Goal: Find specific page/section: Find specific page/section

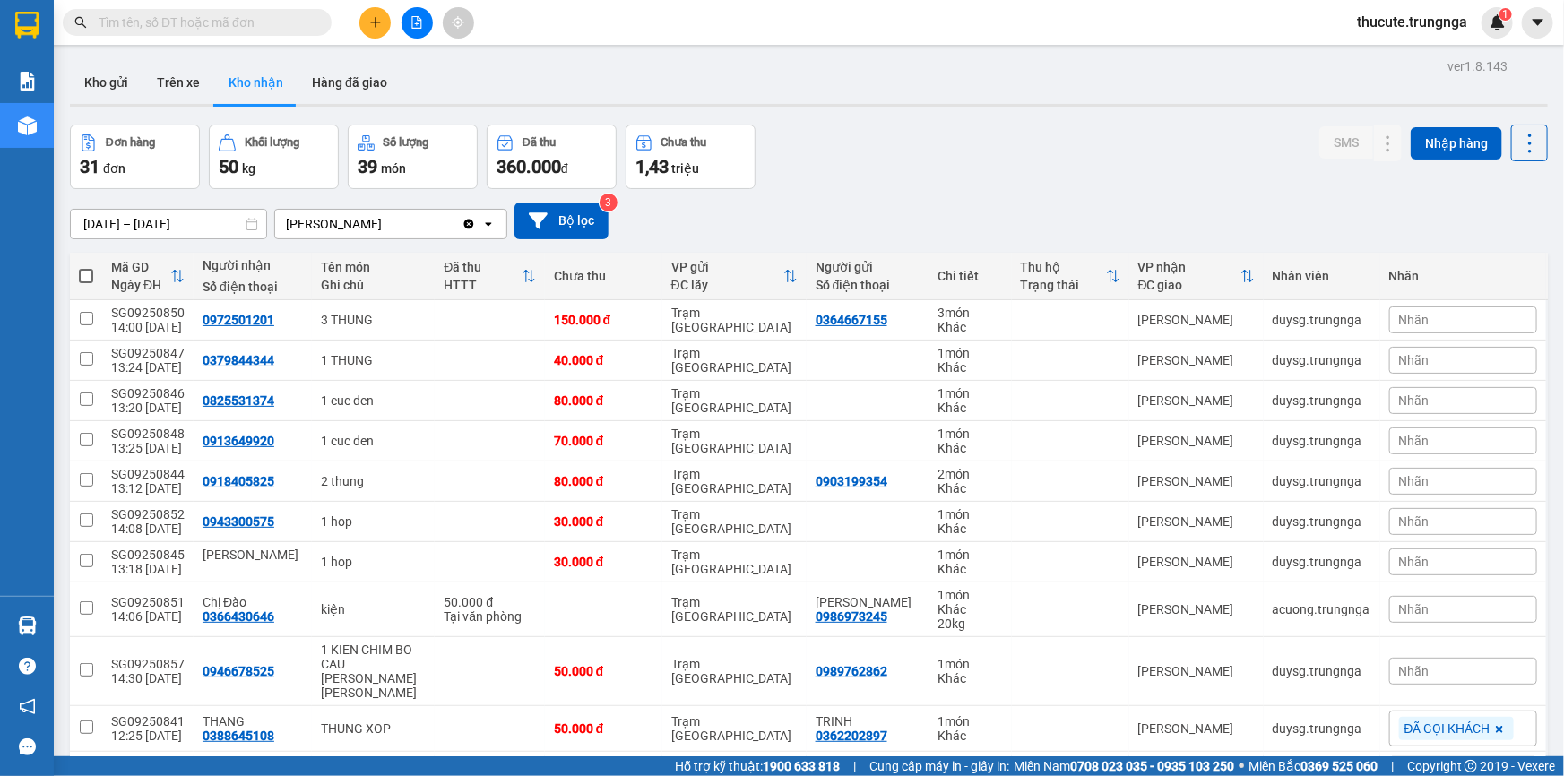
click at [264, 18] on input "text" at bounding box center [205, 23] width 212 height 20
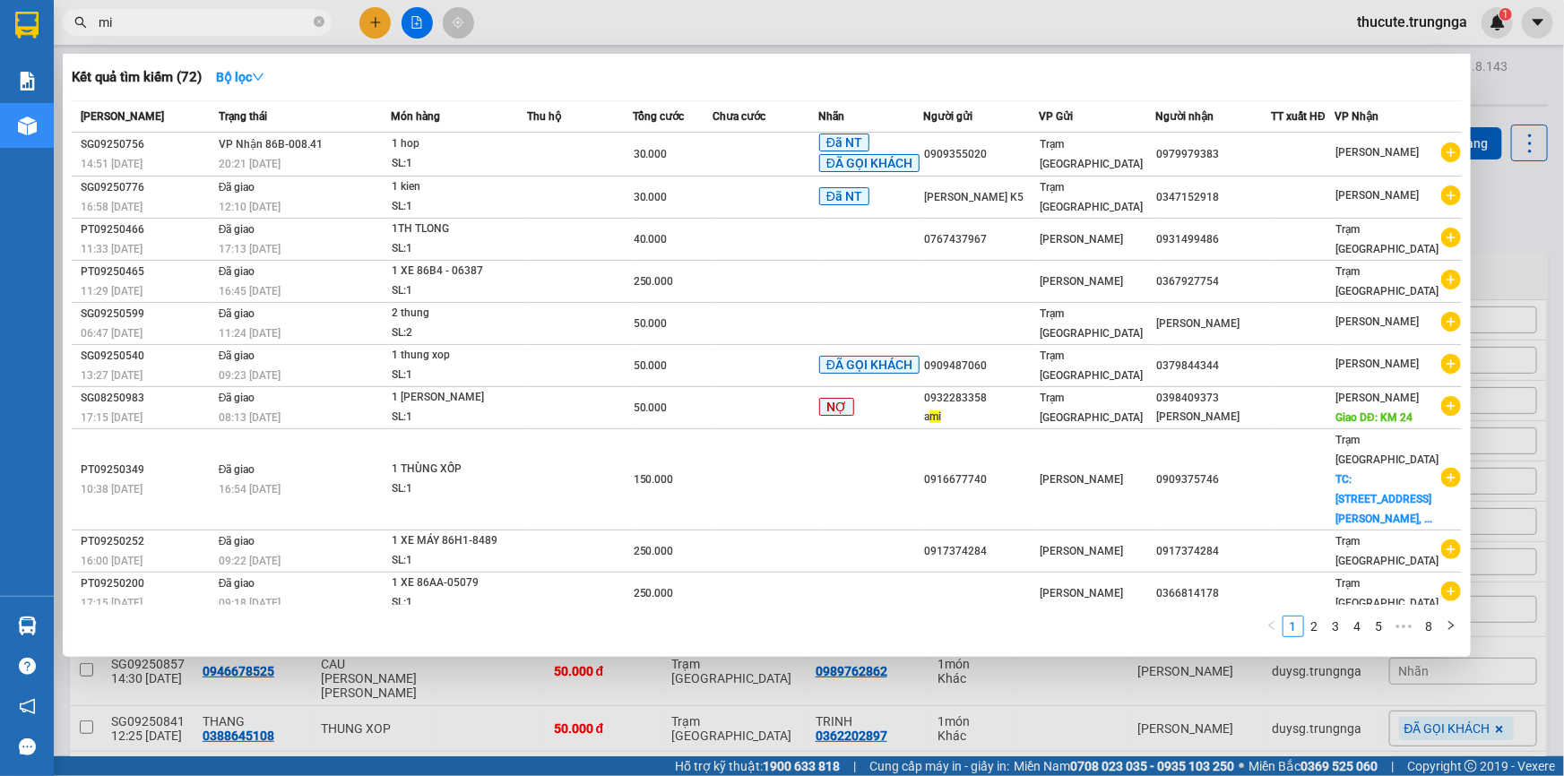
type input "m"
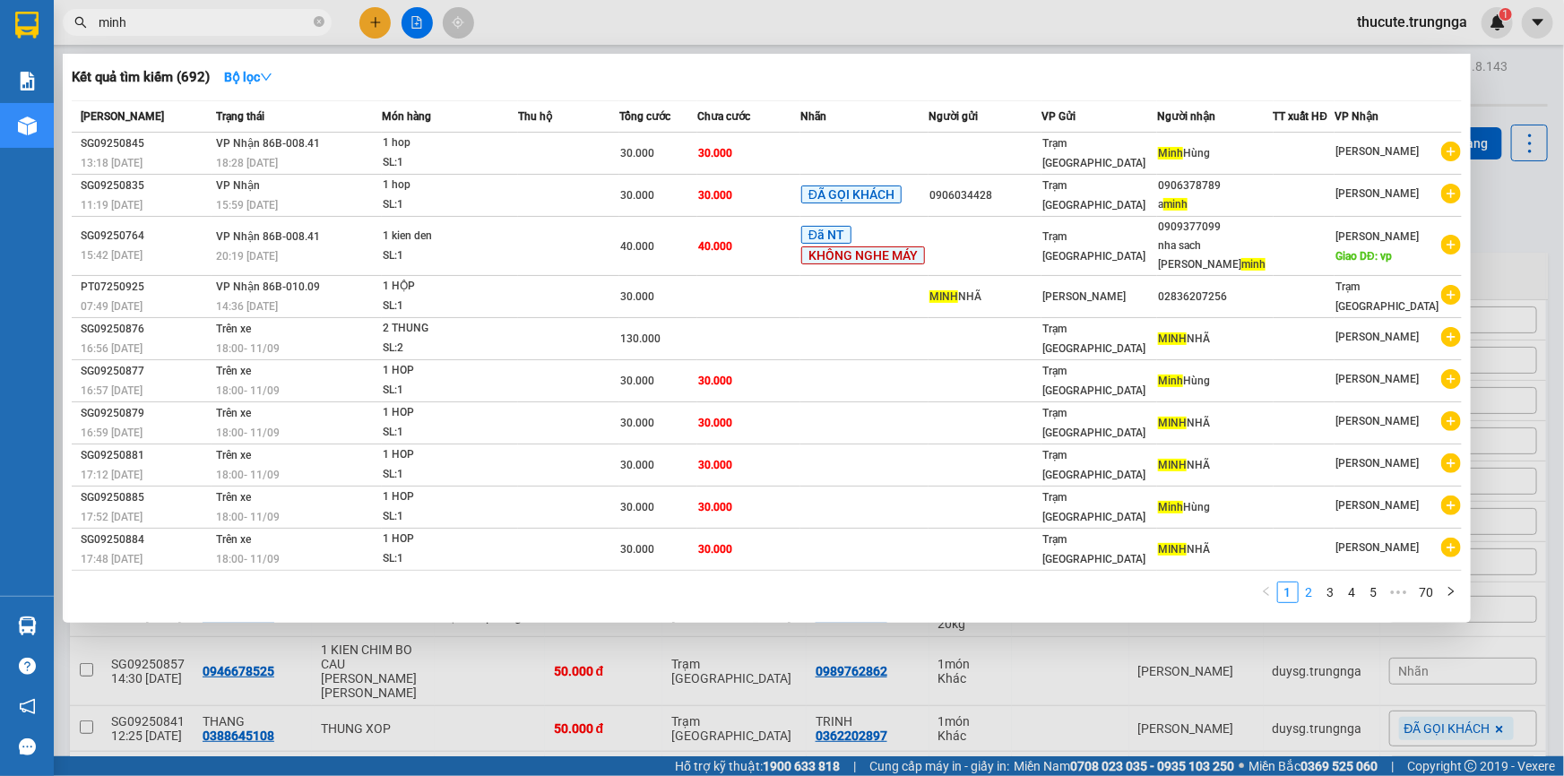
click at [1317, 583] on link "2" at bounding box center [1310, 593] width 20 height 20
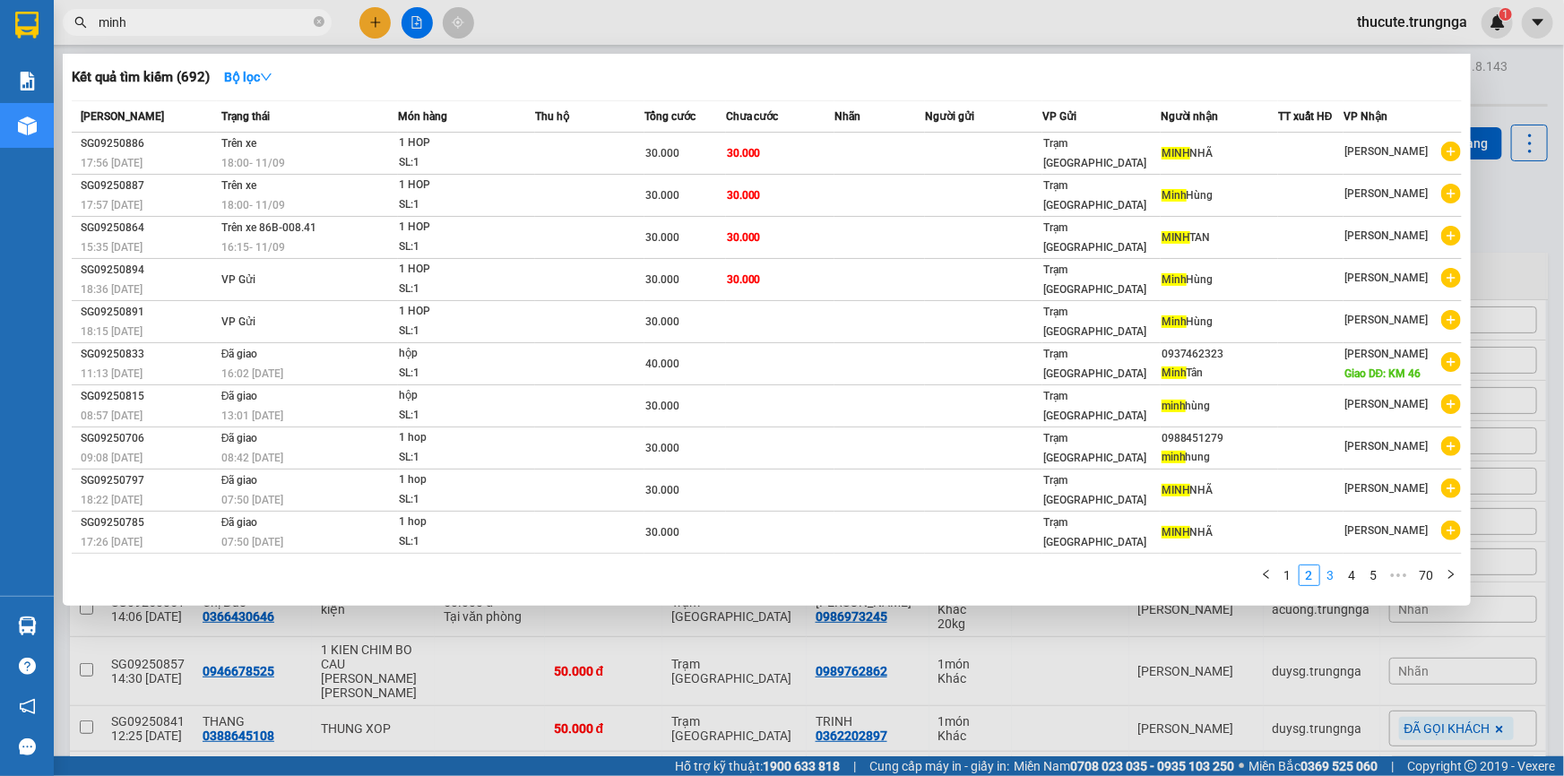
click at [1332, 574] on link "3" at bounding box center [1331, 576] width 20 height 20
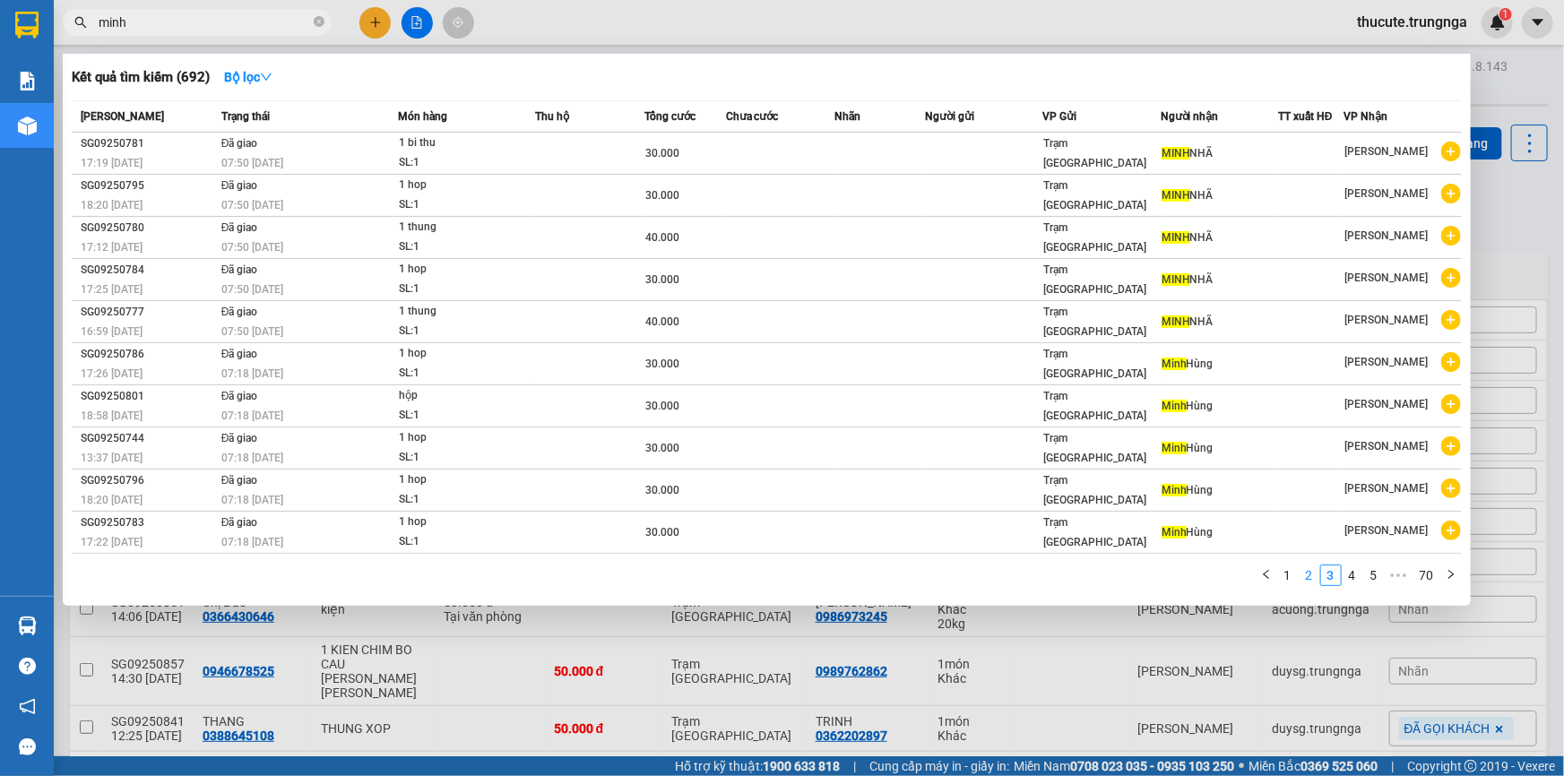
click at [1312, 573] on link "2" at bounding box center [1310, 576] width 20 height 20
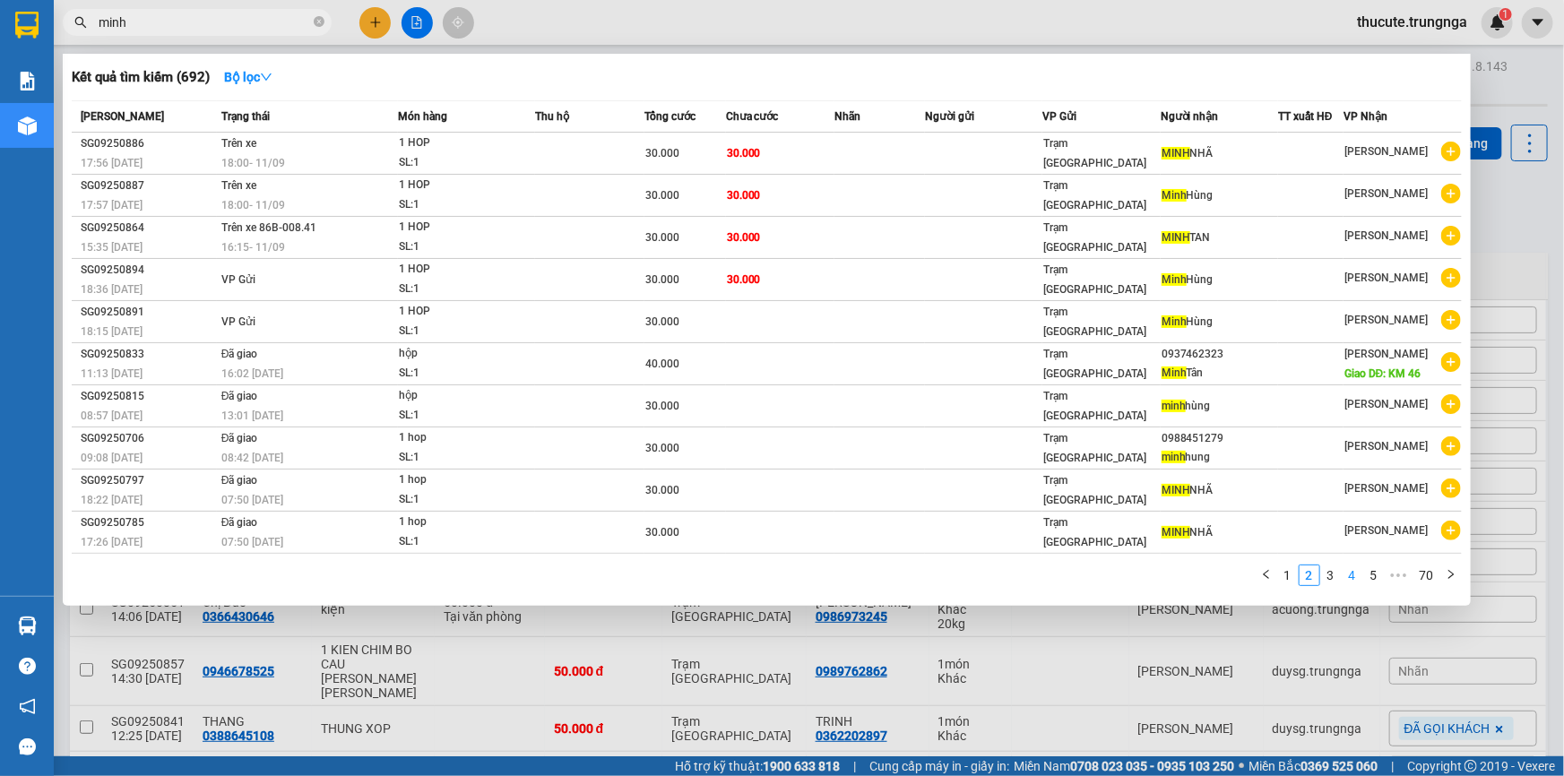
click at [1351, 574] on link "4" at bounding box center [1353, 576] width 20 height 20
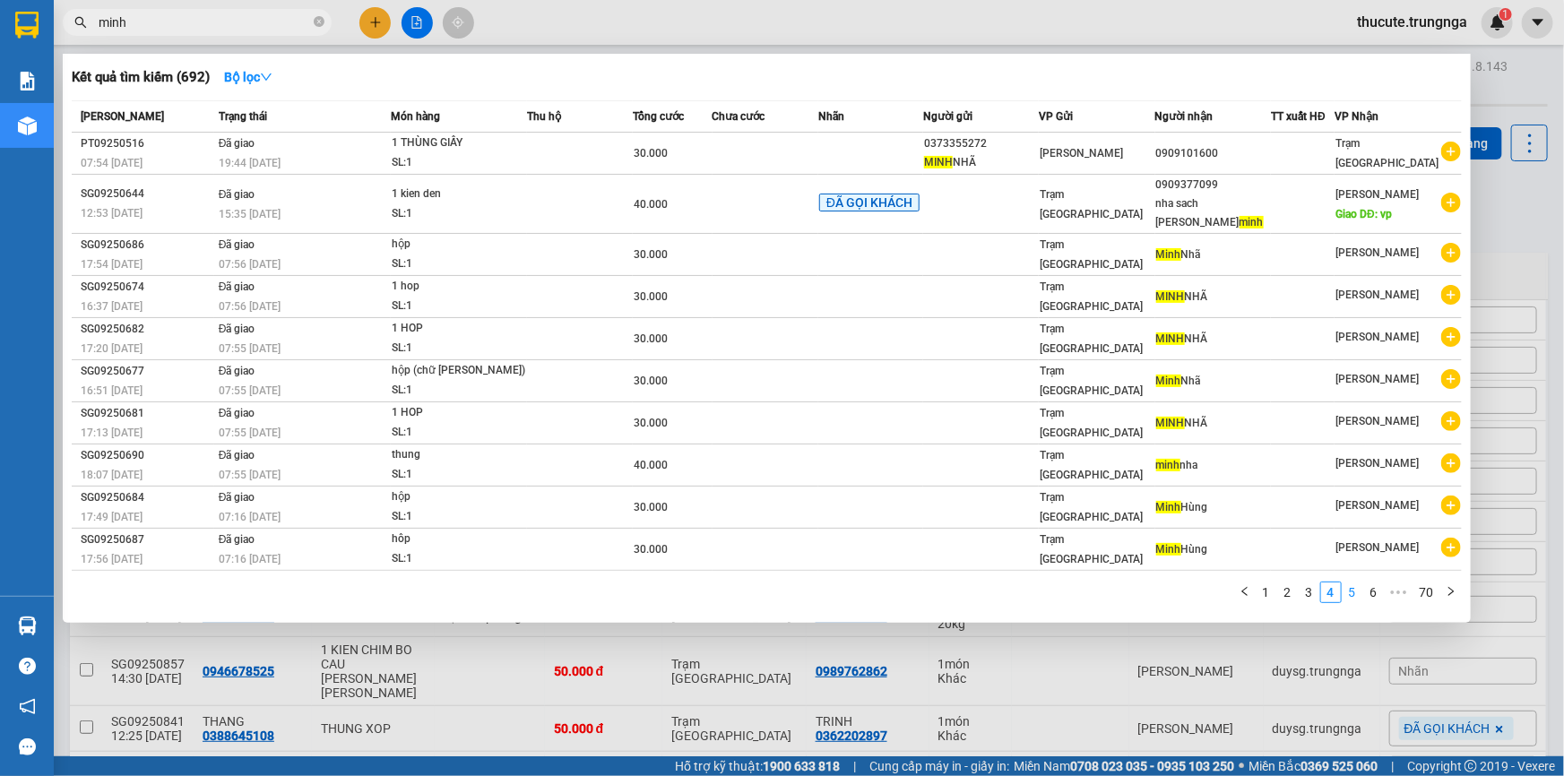
click at [1356, 583] on link "5" at bounding box center [1353, 593] width 20 height 20
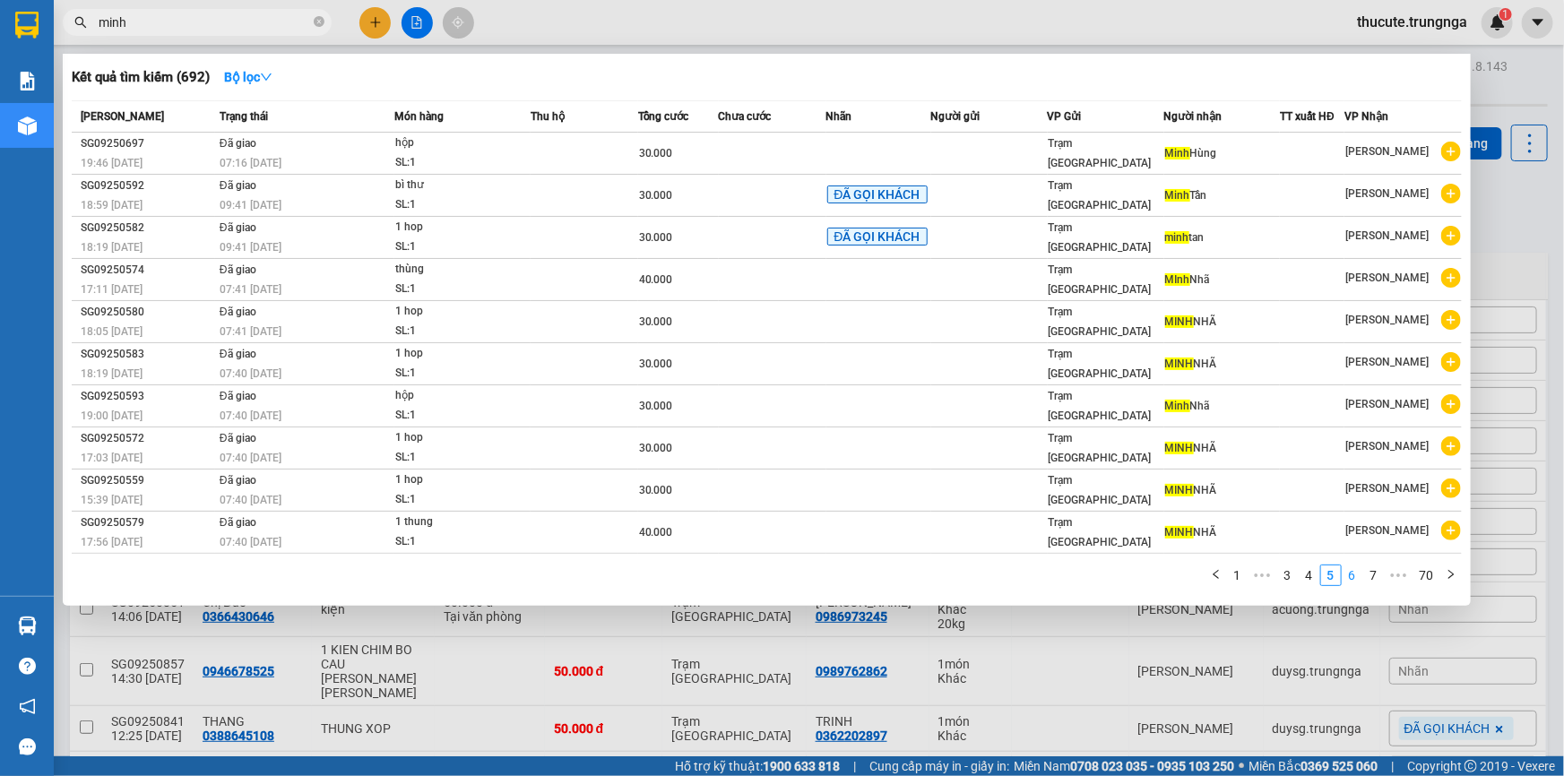
click at [1356, 575] on link "6" at bounding box center [1353, 576] width 20 height 20
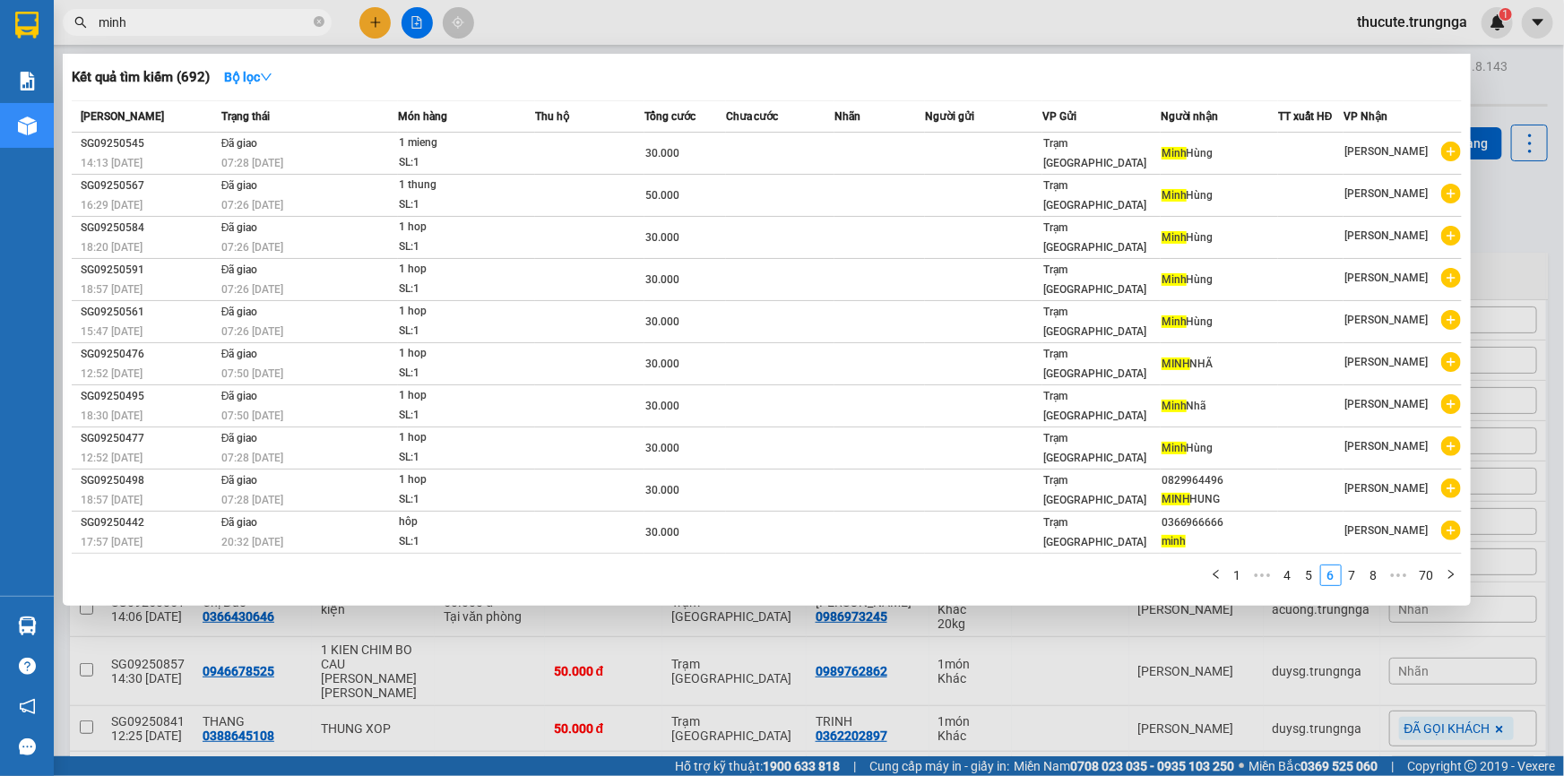
drag, startPoint x: 1356, startPoint y: 575, endPoint x: 1157, endPoint y: 592, distance: 199.7
click at [1157, 592] on div "1 ••• 4 5 6 7 8 ••• 70" at bounding box center [767, 581] width 1390 height 32
click at [188, 14] on input "minh" at bounding box center [205, 23] width 212 height 20
click at [187, 15] on input "minh" at bounding box center [205, 23] width 212 height 20
click at [187, 19] on input "minh" at bounding box center [205, 23] width 212 height 20
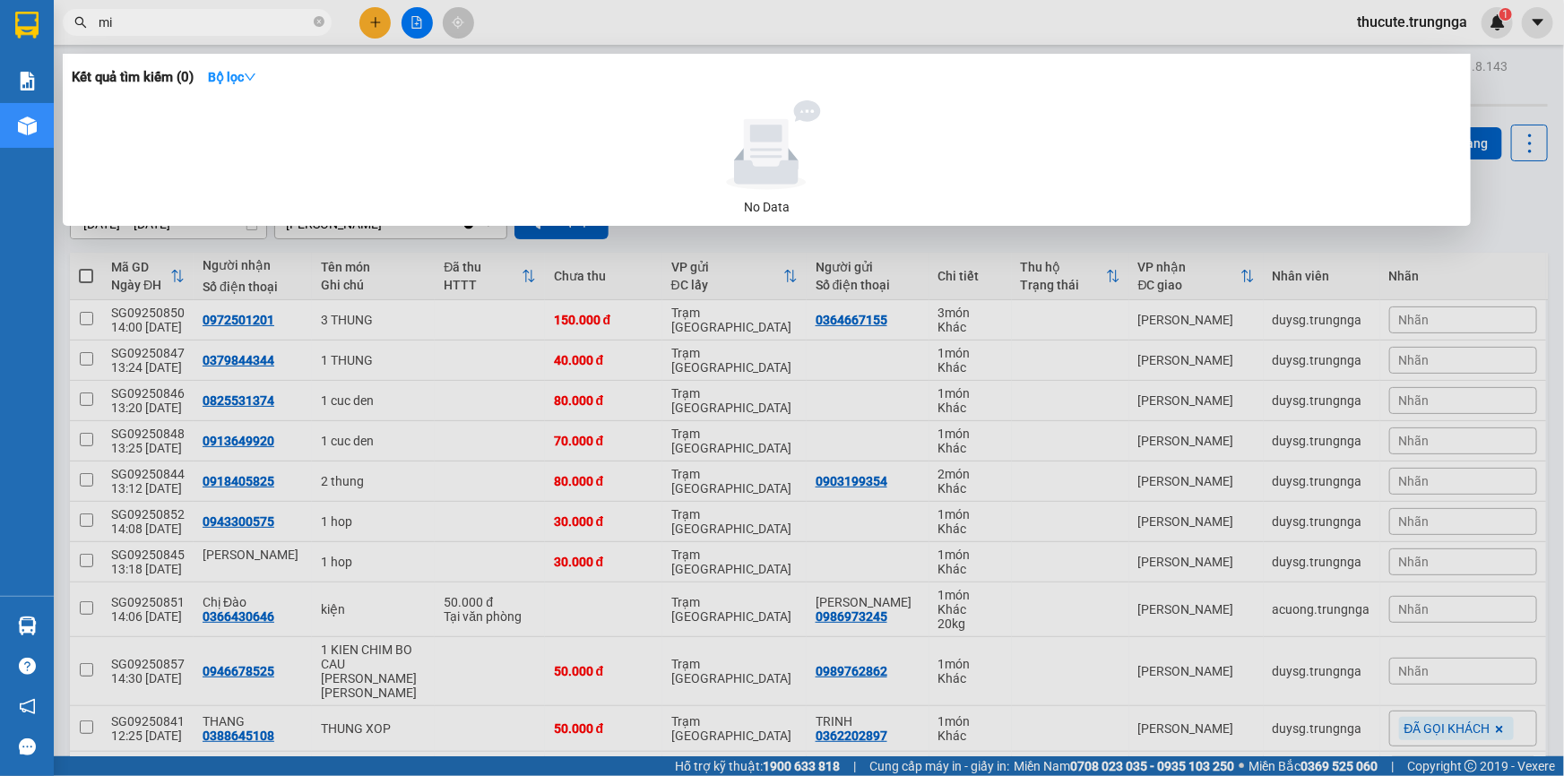
type input "m"
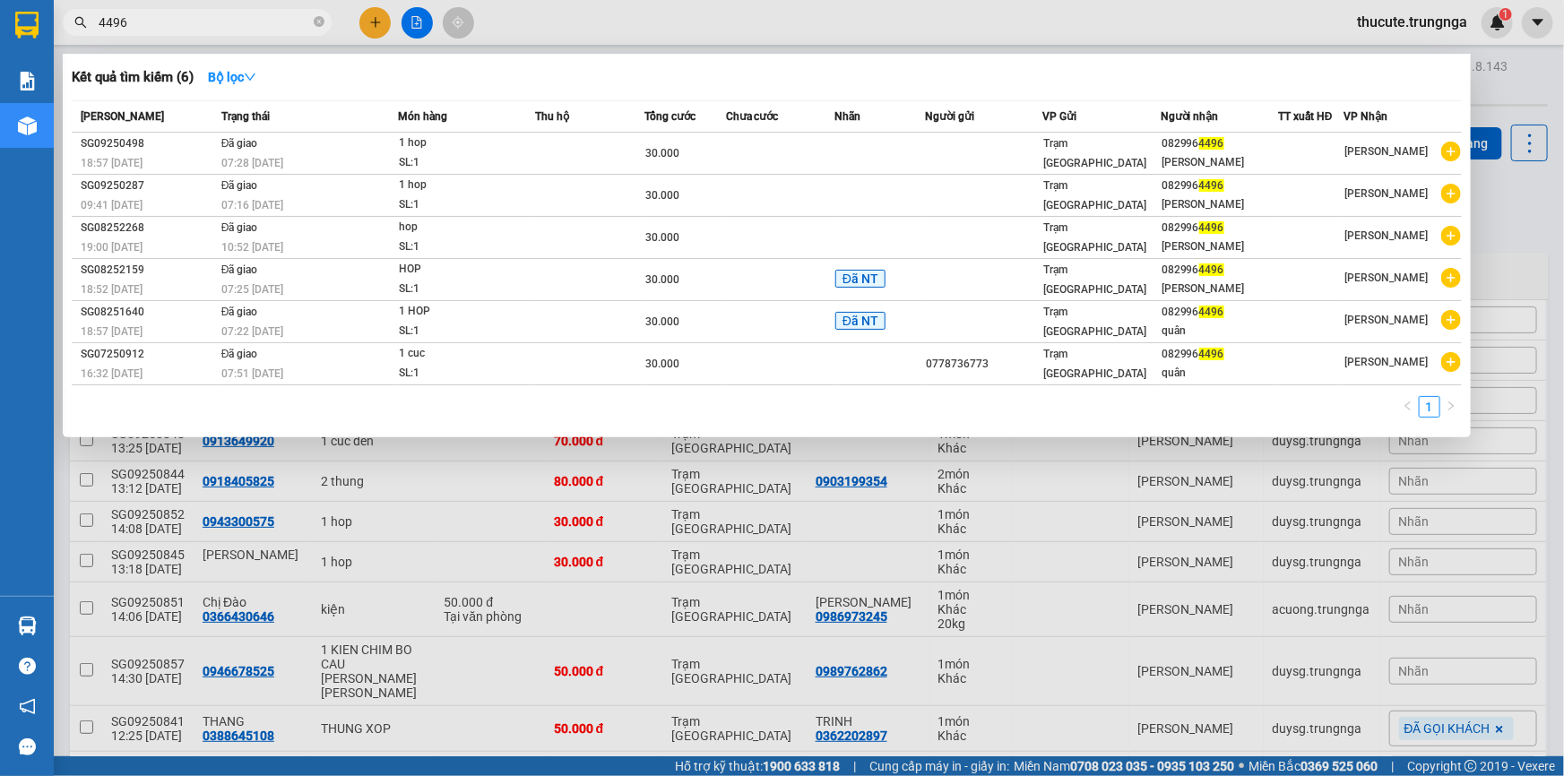
type input "4496"
